Goal: Task Accomplishment & Management: Manage account settings

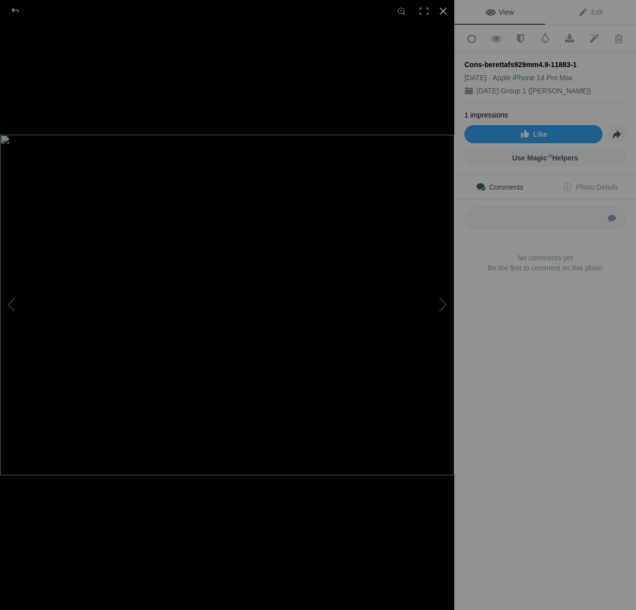
click at [449, 12] on div at bounding box center [443, 11] width 22 height 22
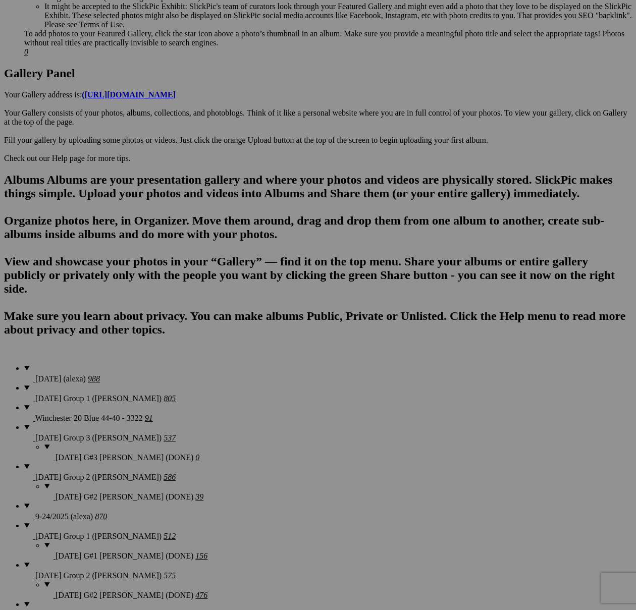
scroll to position [503, 0]
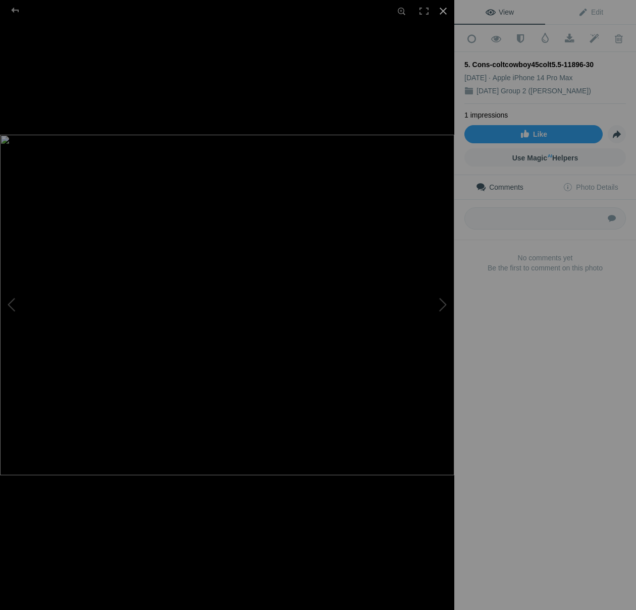
click at [443, 14] on div at bounding box center [443, 11] width 22 height 22
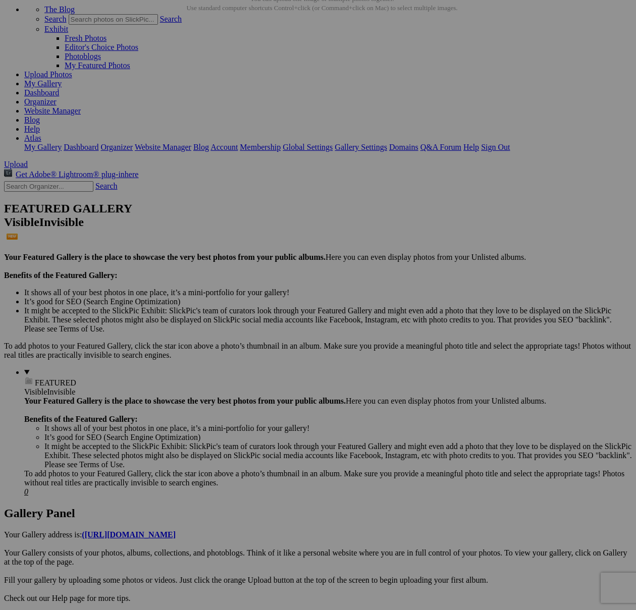
scroll to position [0, 0]
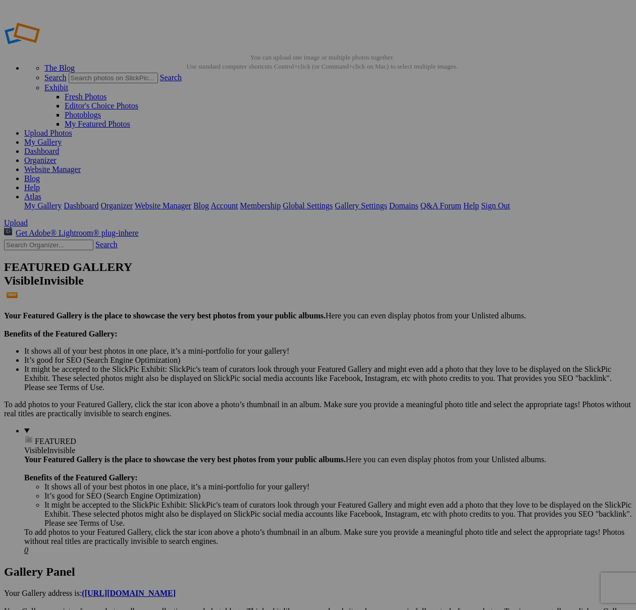
click at [32, 240] on input "text" at bounding box center [48, 245] width 89 height 11
type input "11896"
click at [114, 240] on link "Search" at bounding box center [106, 244] width 22 height 9
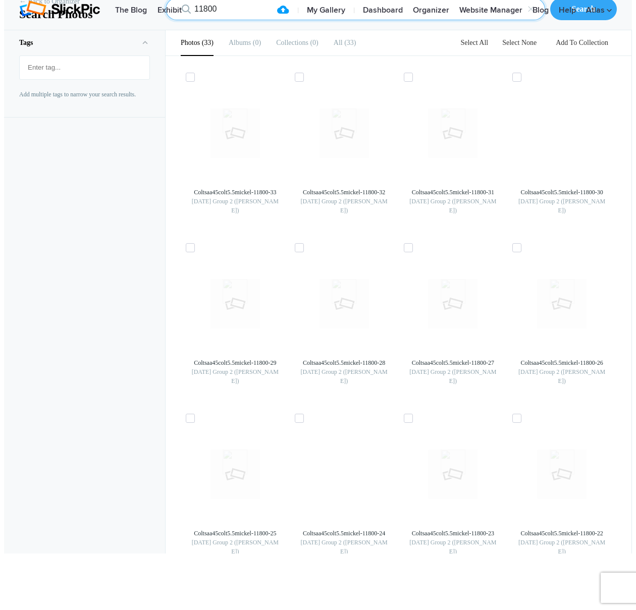
click at [216, 20] on input "11800" at bounding box center [356, 9] width 380 height 22
click at [223, 20] on input "11800" at bounding box center [356, 9] width 380 height 22
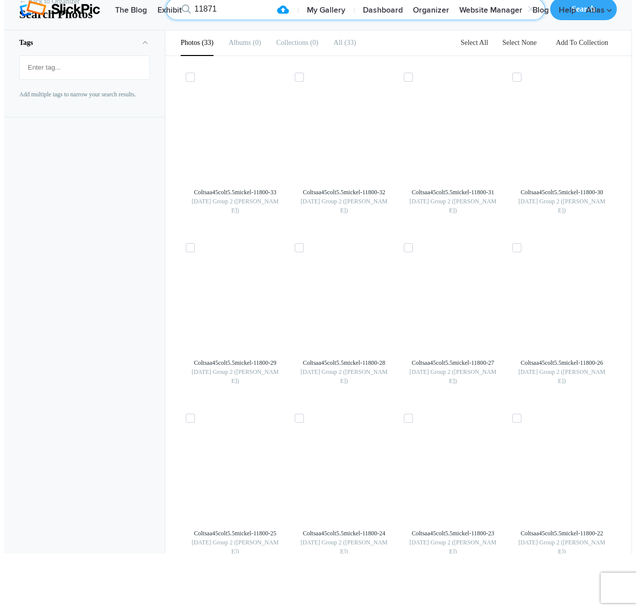
type input "11871"
click at [243, 20] on input "11871" at bounding box center [356, 9] width 380 height 22
click at [231, 20] on input "11901" at bounding box center [356, 9] width 380 height 22
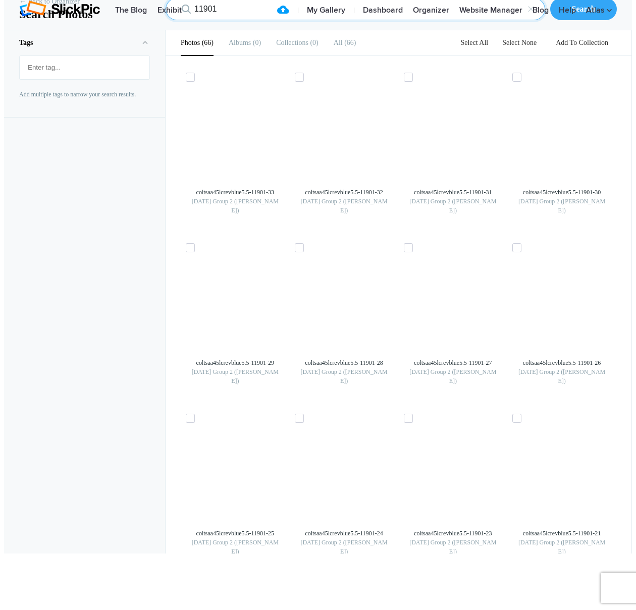
click at [231, 20] on input "11901" at bounding box center [356, 9] width 380 height 22
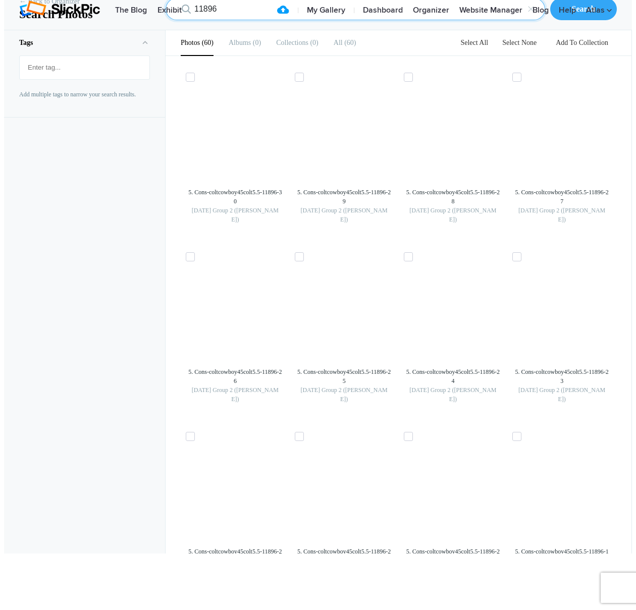
click at [229, 20] on input "11896" at bounding box center [356, 9] width 380 height 22
click at [235, 20] on input "11896" at bounding box center [356, 9] width 380 height 22
click at [218, 20] on input "11926" at bounding box center [356, 9] width 380 height 22
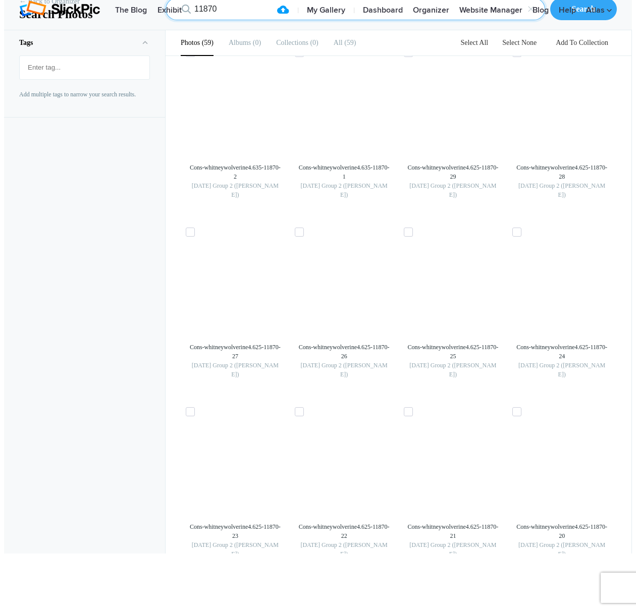
scroll to position [1280, 0]
click at [244, 20] on input "11870" at bounding box center [356, 9] width 380 height 22
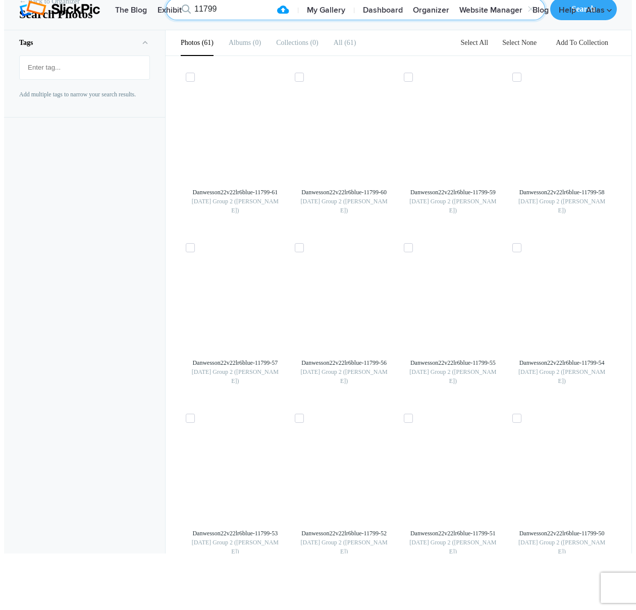
click at [206, 20] on input "11799" at bounding box center [356, 9] width 380 height 22
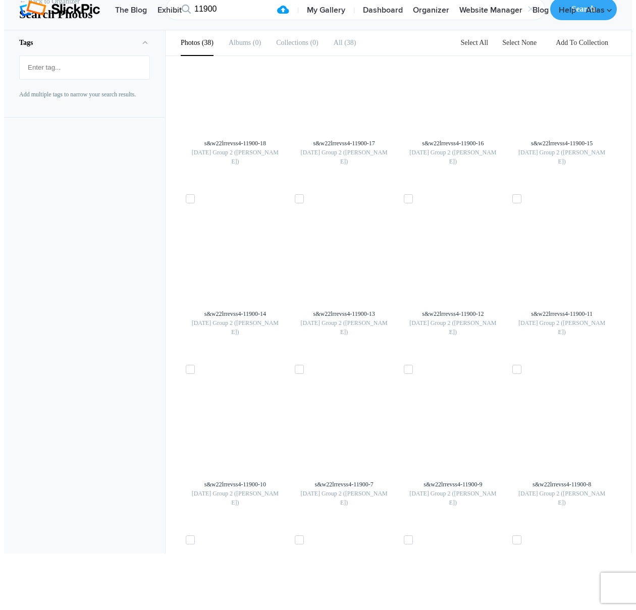
scroll to position [1151, 0]
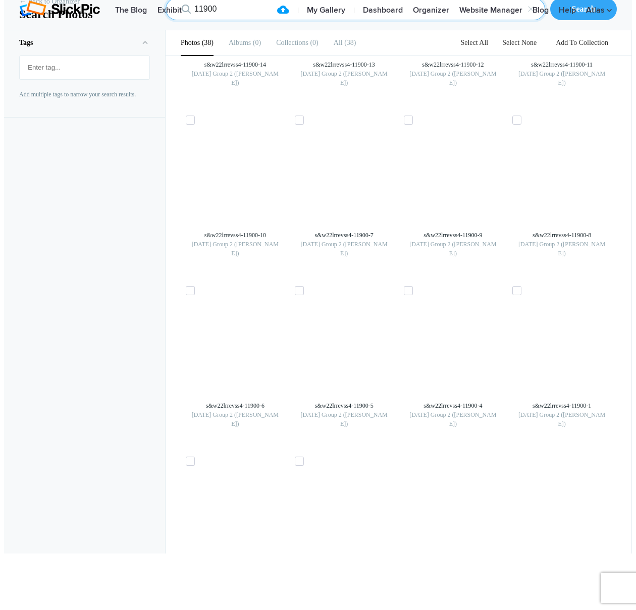
click at [219, 20] on input "11900" at bounding box center [356, 9] width 380 height 22
type input "11853"
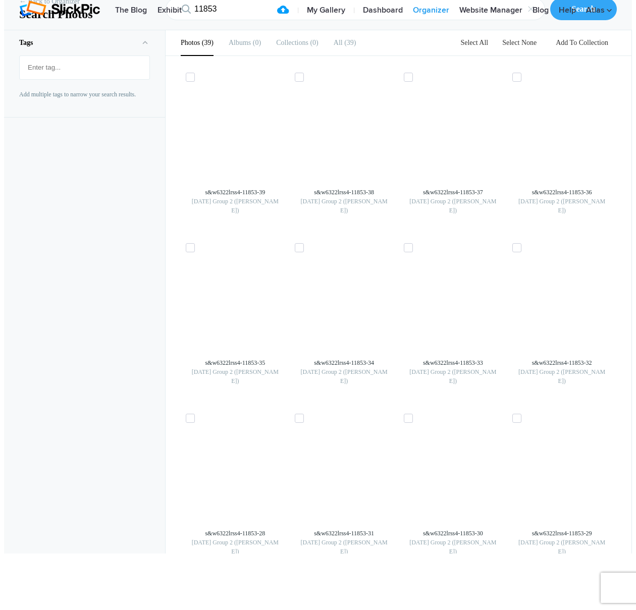
click at [425, 21] on link "Organizer" at bounding box center [431, 11] width 46 height 20
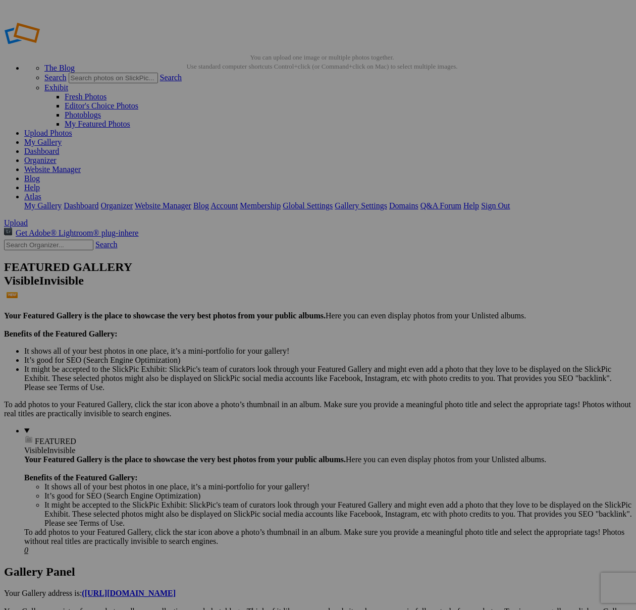
scroll to position [932, 0]
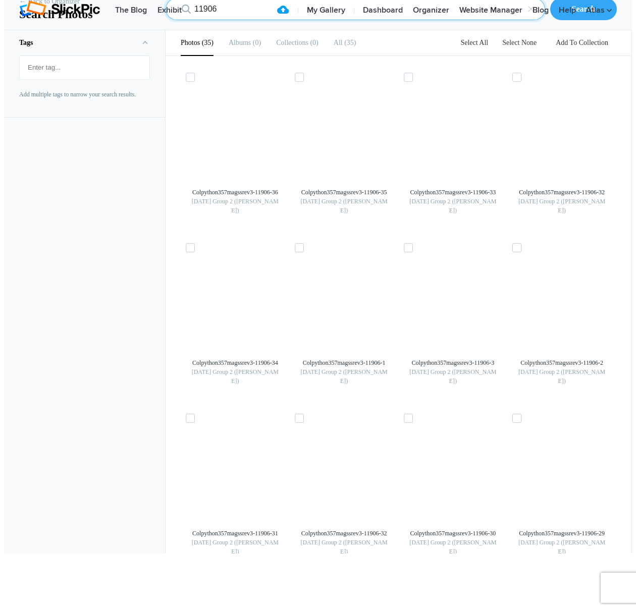
click at [216, 20] on input "11906" at bounding box center [356, 9] width 380 height 22
type input "11925"
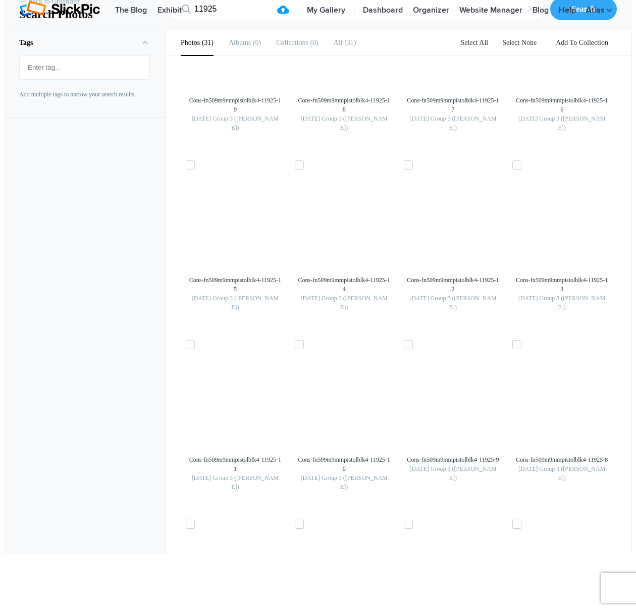
scroll to position [897, 0]
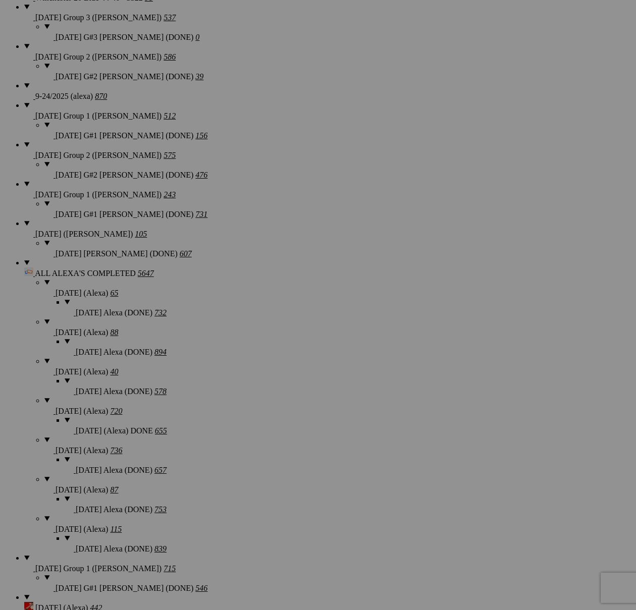
scroll to position [819, 0]
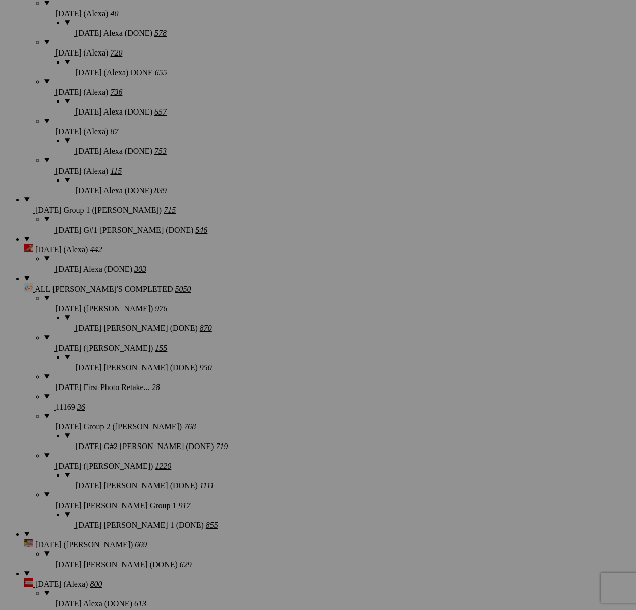
scroll to position [1391, 0]
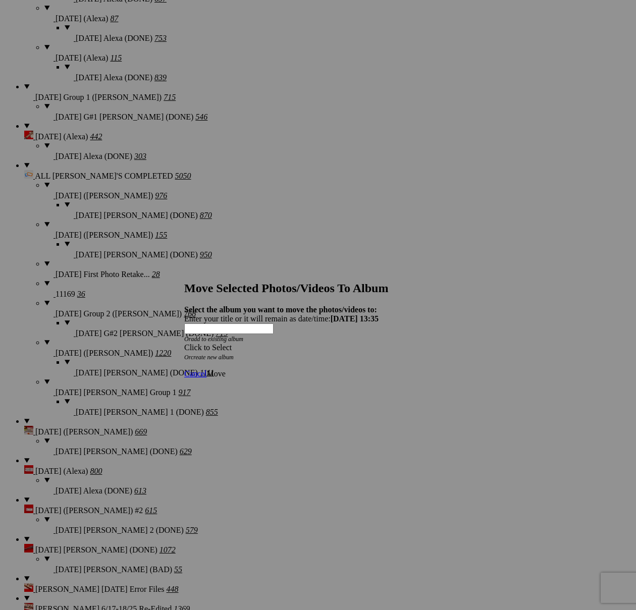
click at [349, 343] on div "Click to Select" at bounding box center [318, 347] width 268 height 9
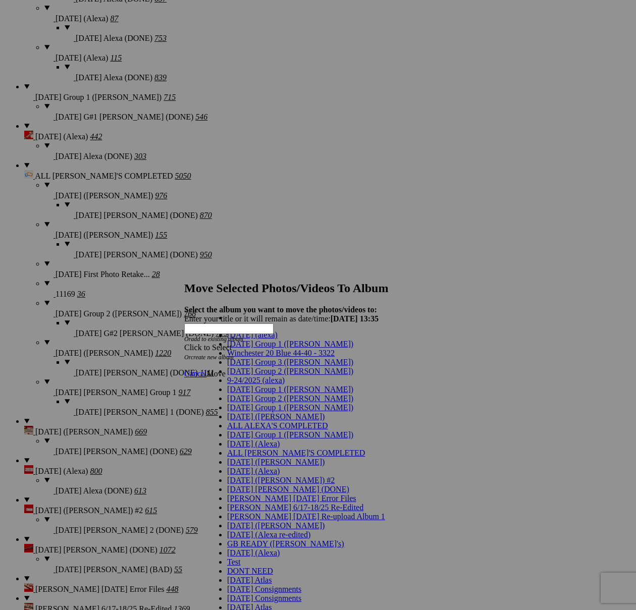
click at [275, 376] on span "[DATE] Group 2 ([PERSON_NAME])" at bounding box center [290, 371] width 126 height 9
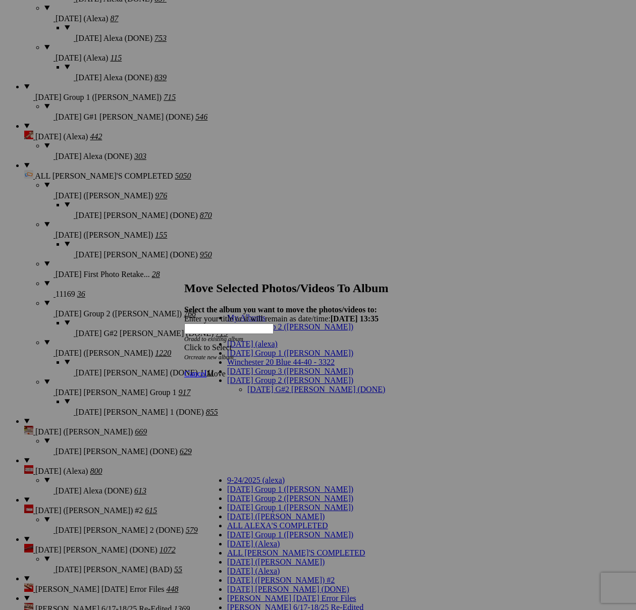
click at [280, 385] on link "[DATE] G#2 [PERSON_NAME] (DONE)" at bounding box center [316, 389] width 138 height 9
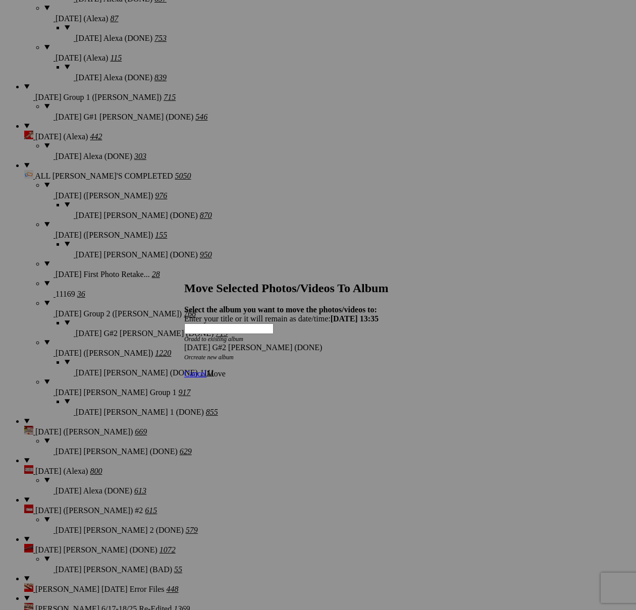
click at [225, 369] on span "Move" at bounding box center [215, 373] width 19 height 9
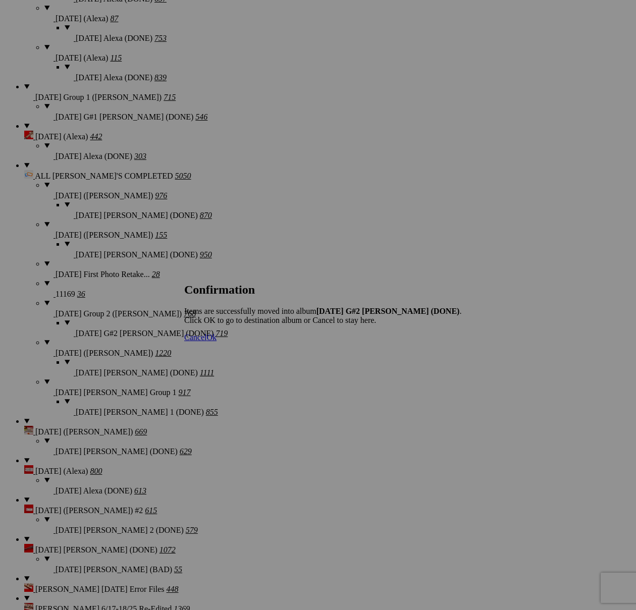
click at [206, 342] on span "Cancel" at bounding box center [195, 337] width 22 height 9
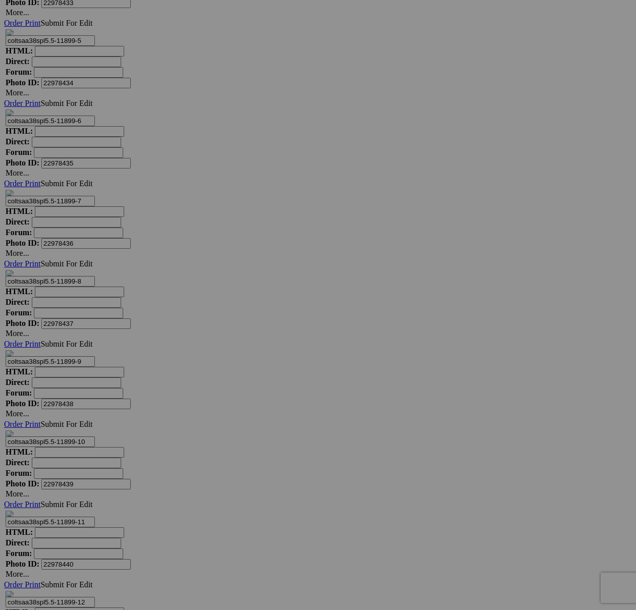
scroll to position [14024, 0]
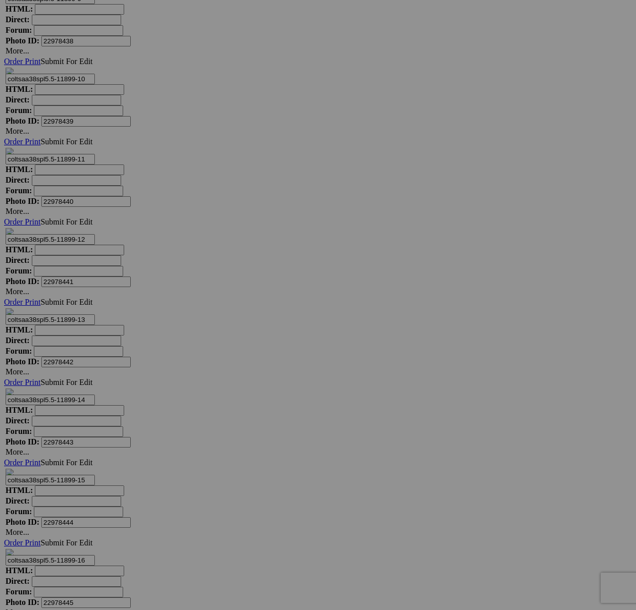
drag, startPoint x: 157, startPoint y: 461, endPoint x: 206, endPoint y: 464, distance: 49.1
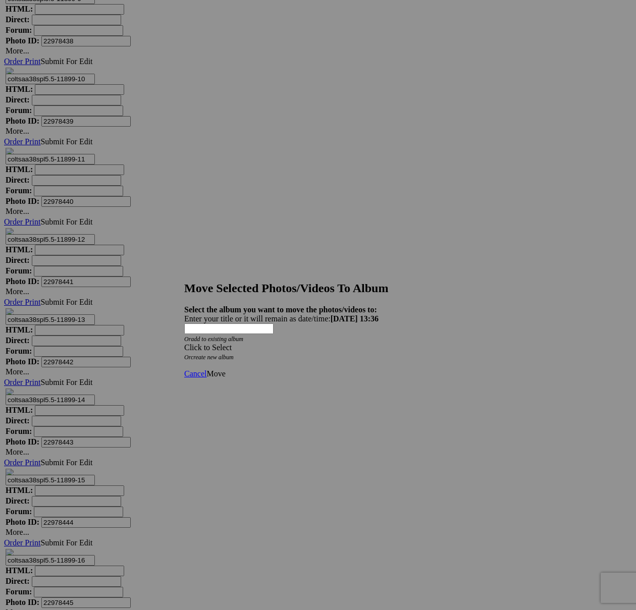
click at [288, 343] on div "Click to Select" at bounding box center [318, 347] width 268 height 9
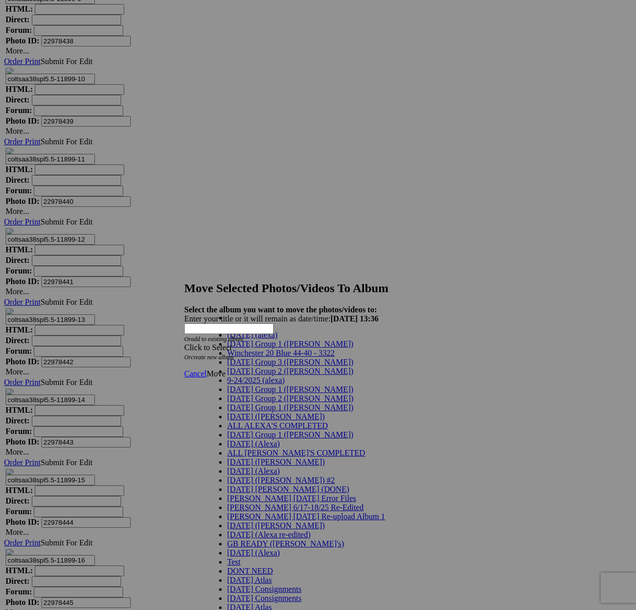
click at [250, 376] on span "[DATE] Group 2 ([PERSON_NAME])" at bounding box center [290, 371] width 126 height 9
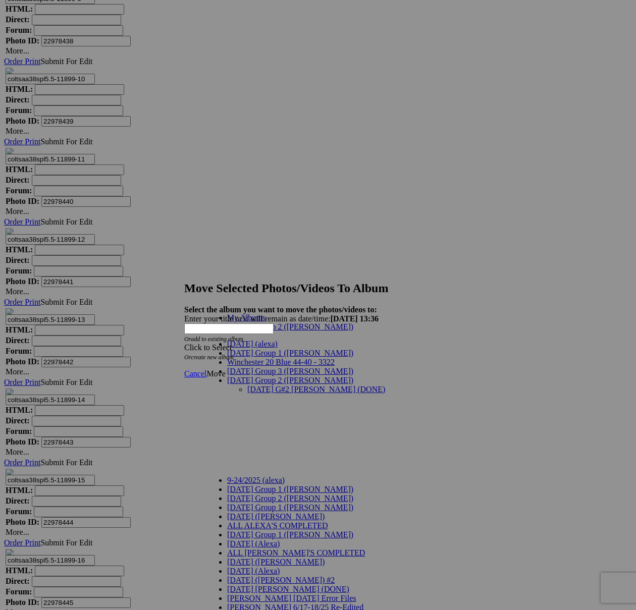
drag, startPoint x: 262, startPoint y: 354, endPoint x: 303, endPoint y: 354, distance: 40.9
click at [262, 385] on link "[DATE] G#2 [PERSON_NAME] (DONE)" at bounding box center [316, 389] width 138 height 9
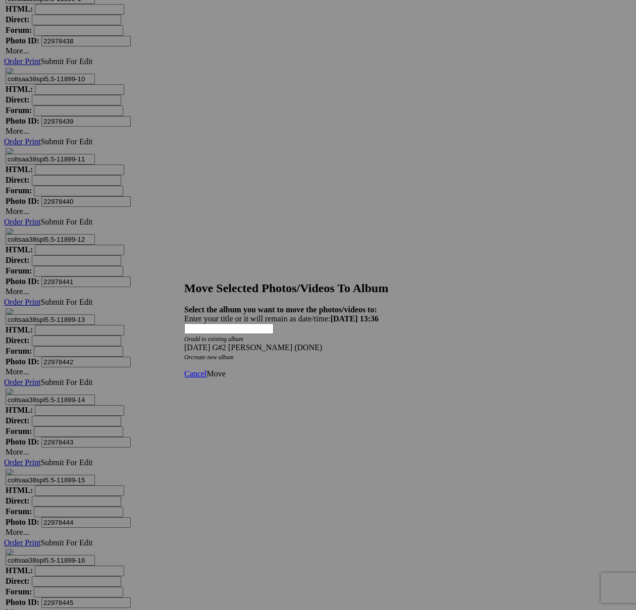
click at [225, 369] on span "Move" at bounding box center [215, 373] width 19 height 9
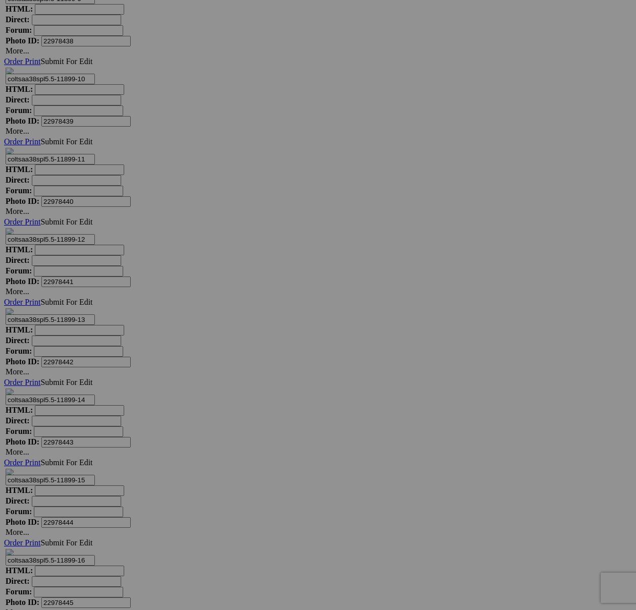
scroll to position [13896, 0]
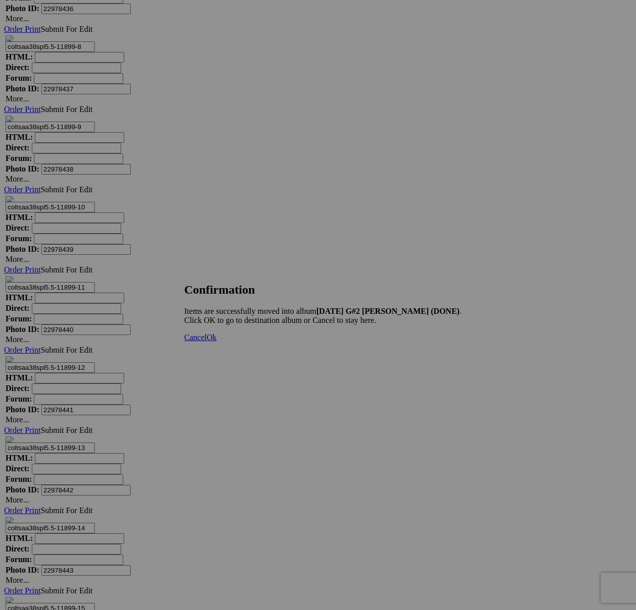
click at [206, 342] on span "Cancel" at bounding box center [195, 337] width 22 height 9
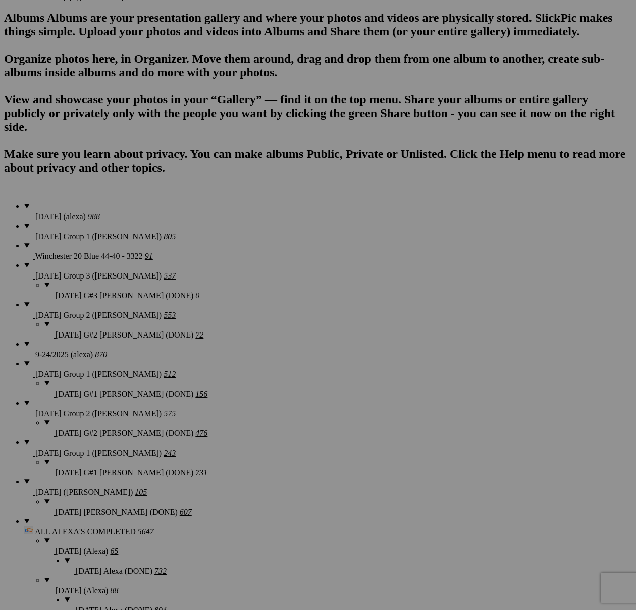
scroll to position [0, 0]
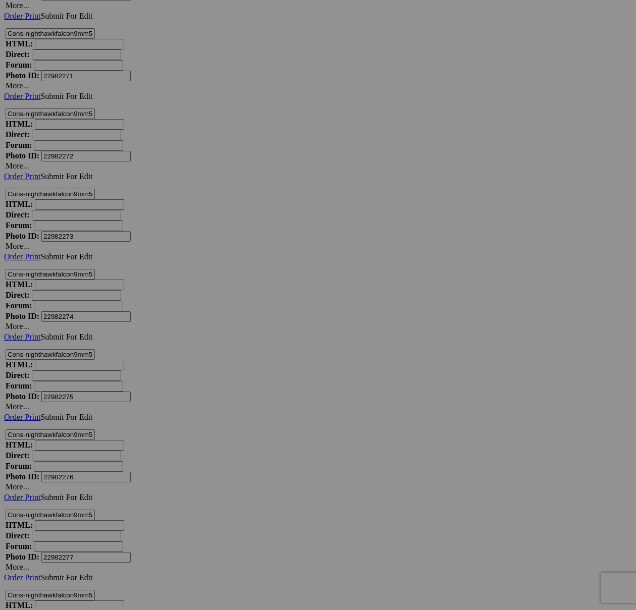
scroll to position [11598, 0]
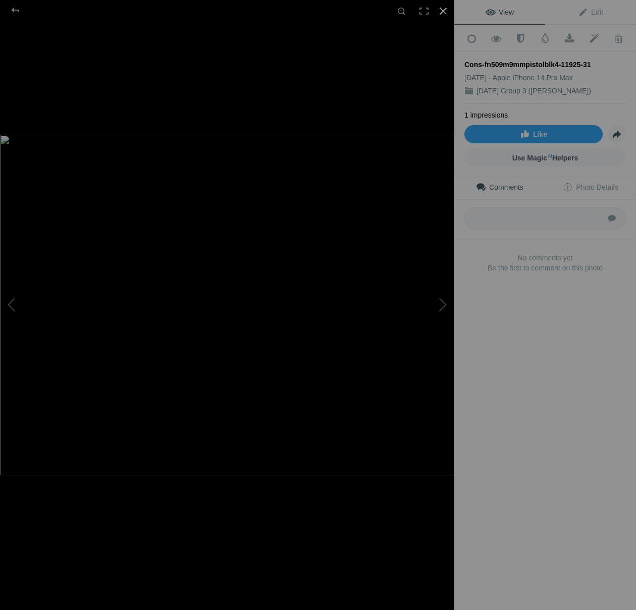
click at [441, 8] on div at bounding box center [443, 11] width 22 height 22
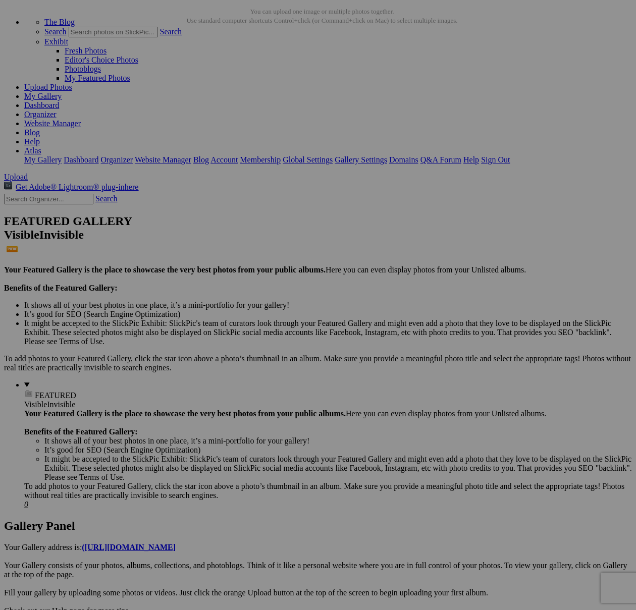
scroll to position [0, 0]
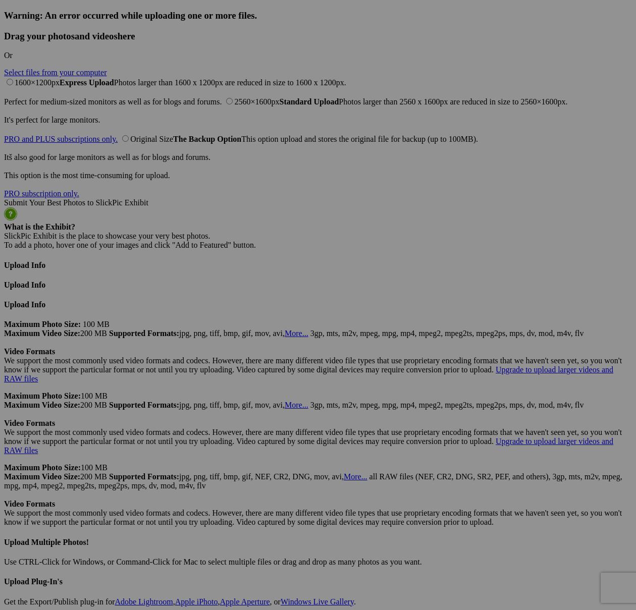
scroll to position [4366, 0]
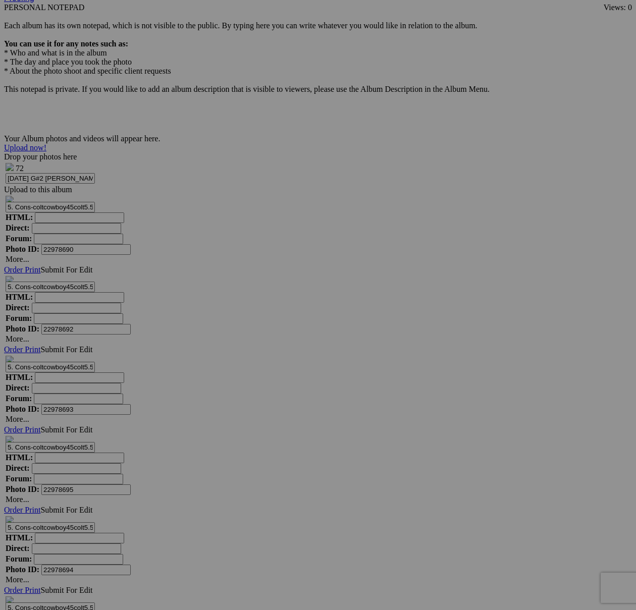
scroll to position [4923, 0]
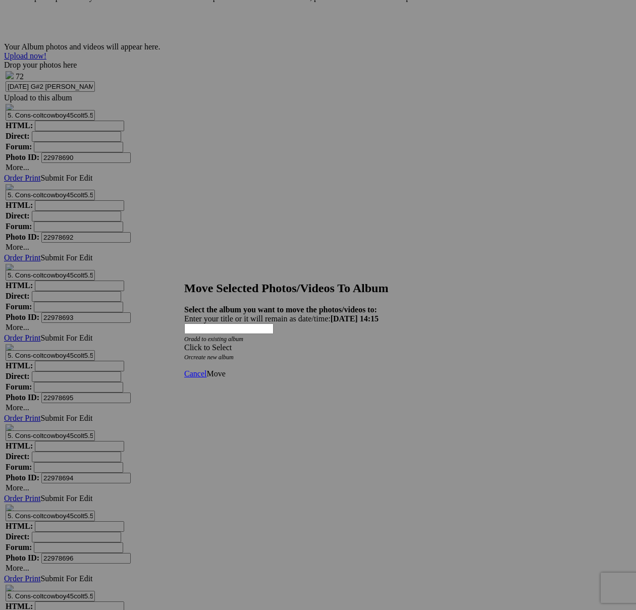
drag, startPoint x: 407, startPoint y: 351, endPoint x: 407, endPoint y: 345, distance: 6.1
click at [206, 369] on span "Cancel" at bounding box center [195, 373] width 22 height 9
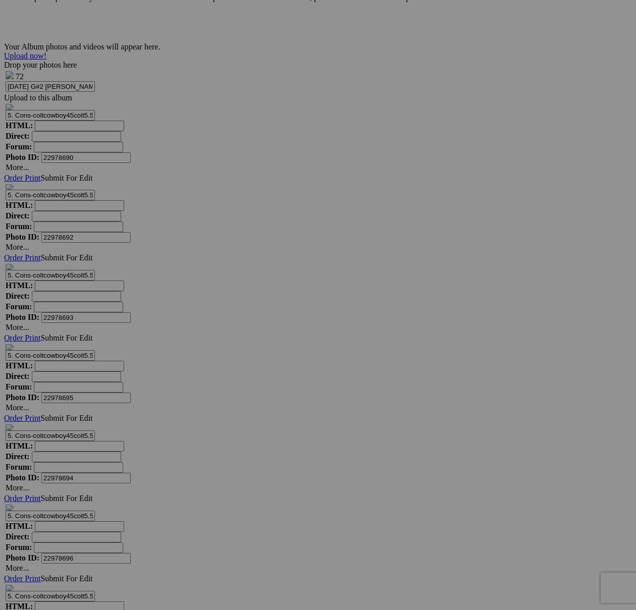
click at [251, 376] on span "Yes" at bounding box center [245, 380] width 12 height 9
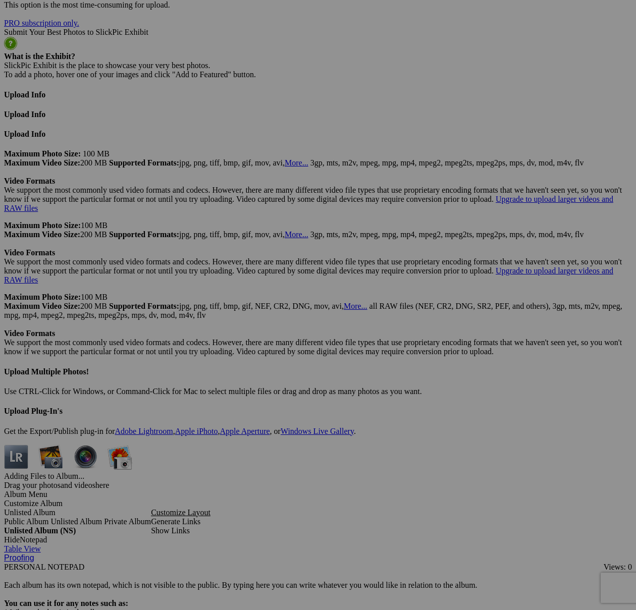
scroll to position [4303, 0]
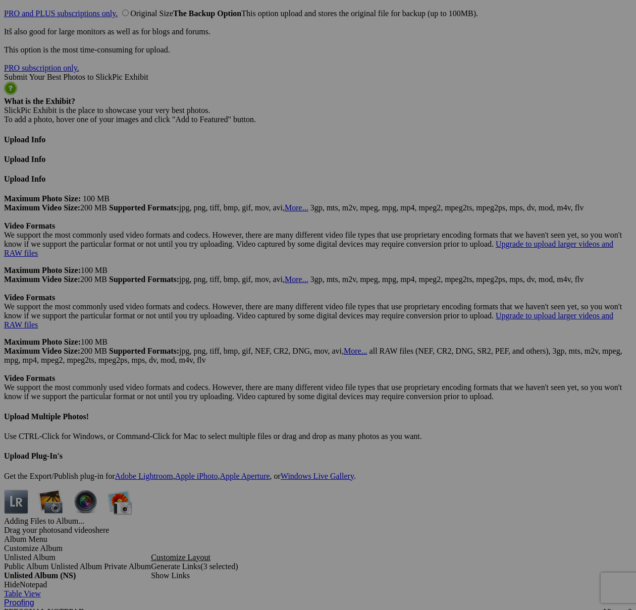
click at [251, 376] on span "Yes" at bounding box center [245, 380] width 12 height 9
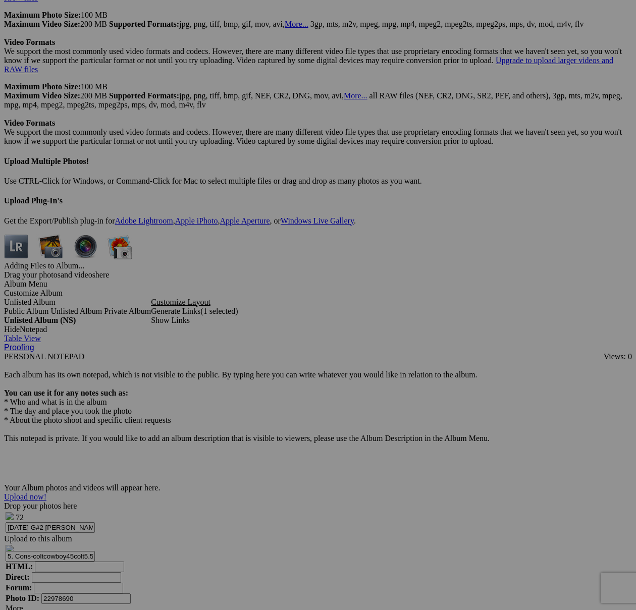
scroll to position [4843, 0]
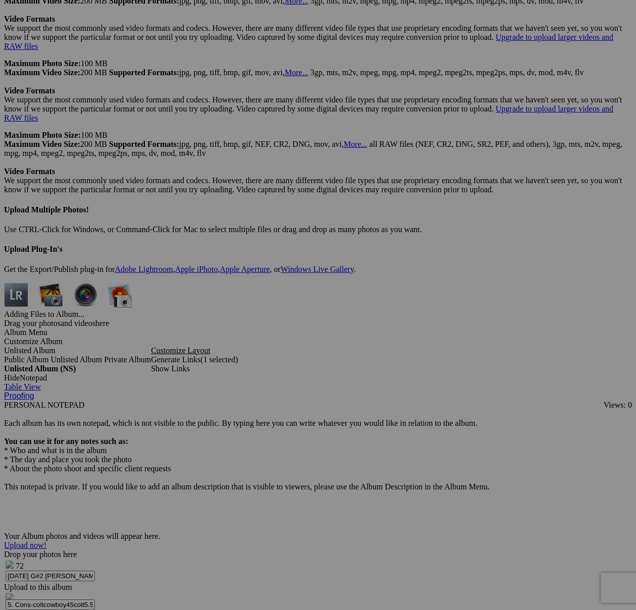
scroll to position [4999, 0]
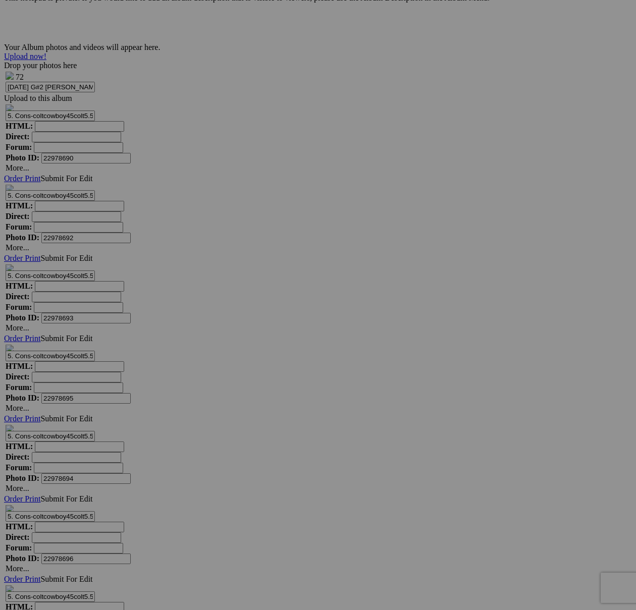
type textarea "<!-- [DOMAIN_NAME] image hosting. HTML Bulk Share code Starts Here --> <div sty…"
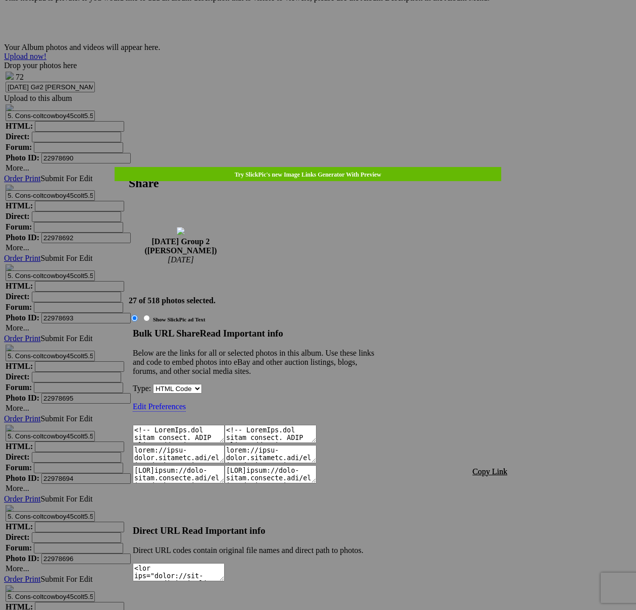
click at [477, 467] on span "Copy Link" at bounding box center [489, 471] width 35 height 9
click at [342, 28] on div at bounding box center [318, 305] width 636 height 610
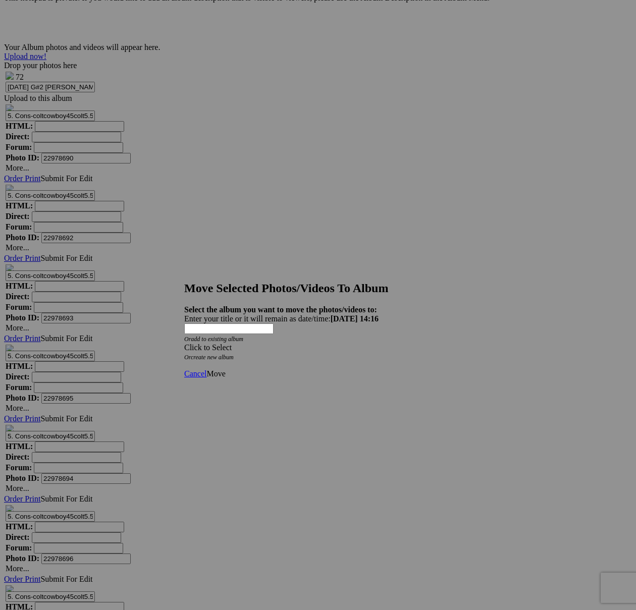
click at [184, 343] on span at bounding box center [184, 347] width 0 height 9
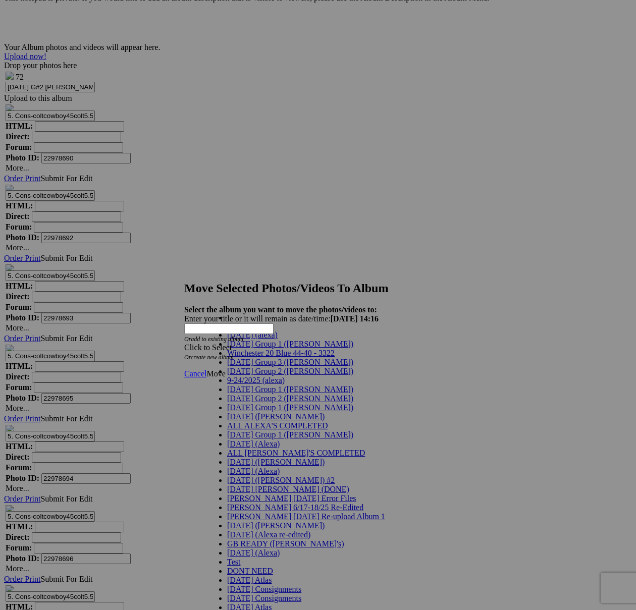
click at [261, 376] on span "[DATE] Group 2 ([PERSON_NAME])" at bounding box center [290, 371] width 126 height 9
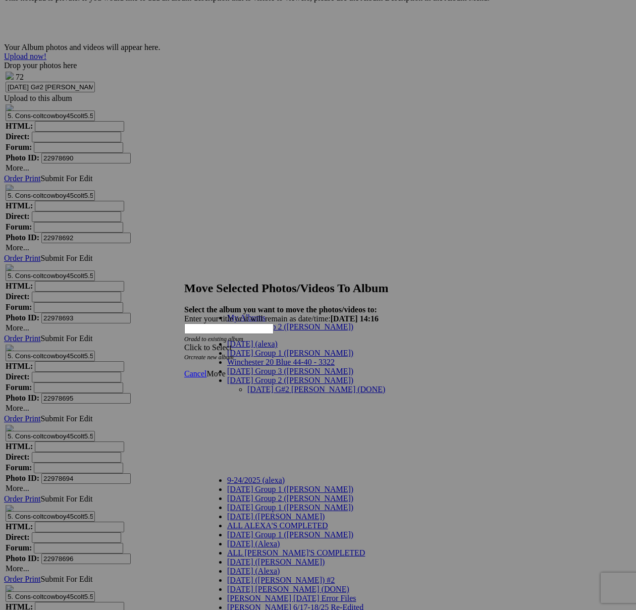
click at [325, 385] on link "[DATE] G#2 [PERSON_NAME] (DONE)" at bounding box center [316, 389] width 138 height 9
